Goal: Check status: Check status

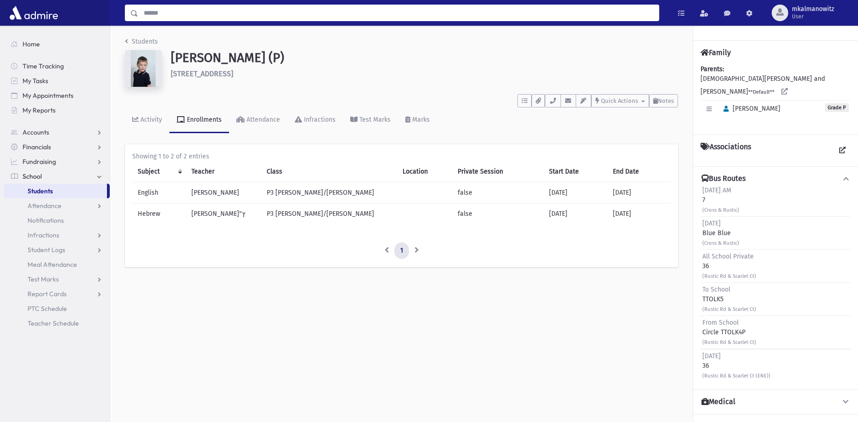
click at [389, 9] on input "Search" at bounding box center [398, 13] width 521 height 17
type input "*********"
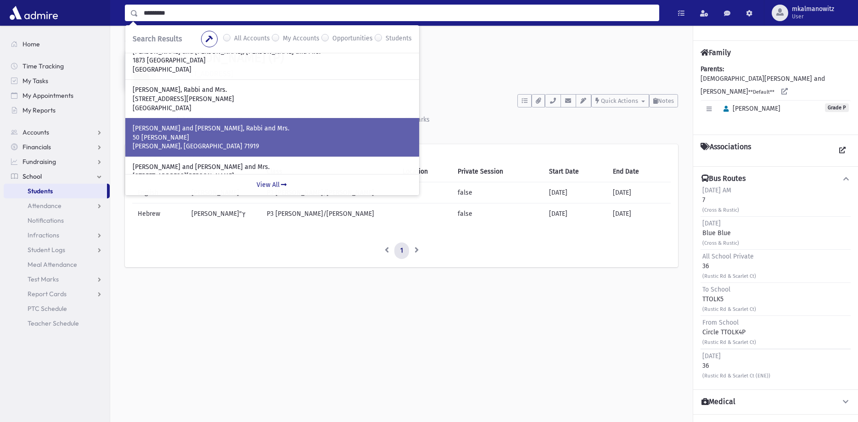
scroll to position [94, 0]
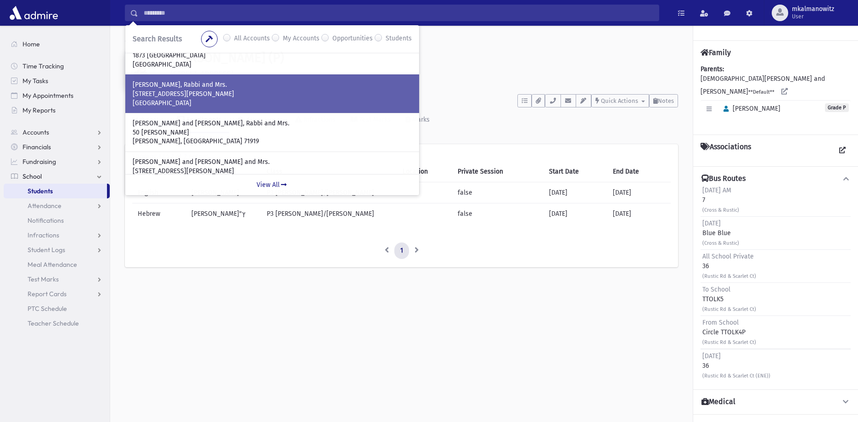
click at [203, 97] on p "[STREET_ADDRESS][PERSON_NAME]" at bounding box center [272, 94] width 279 height 9
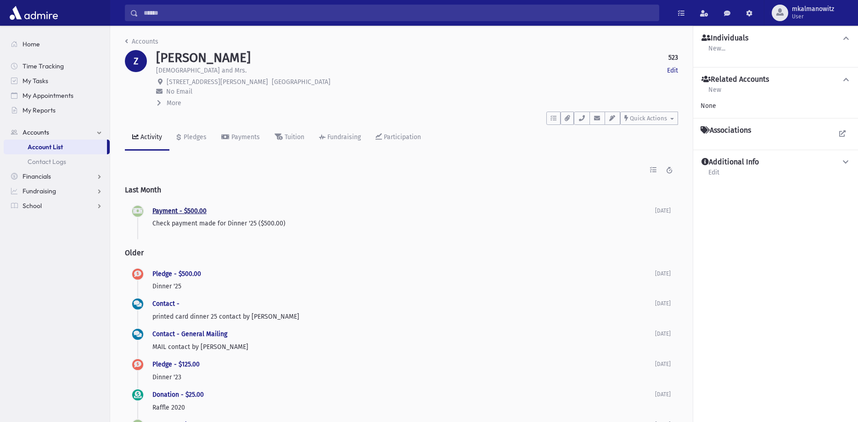
click at [187, 213] on link "Payment - $500.00" at bounding box center [179, 211] width 54 height 8
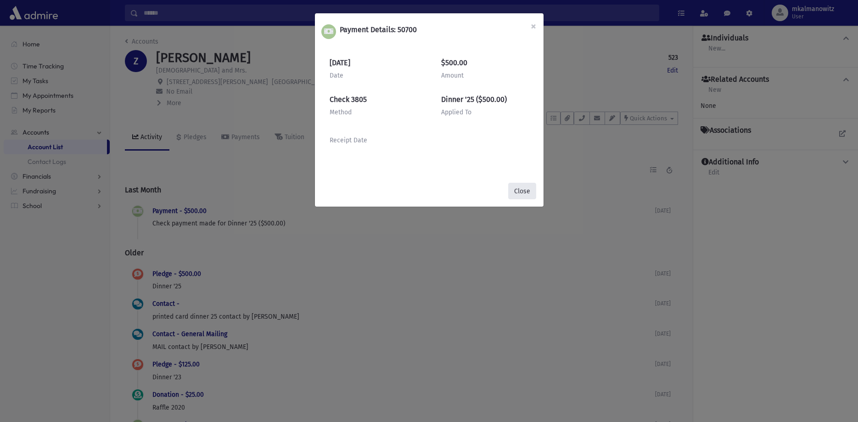
click at [517, 191] on button "Close" at bounding box center [522, 191] width 28 height 17
